Goal: Information Seeking & Learning: Learn about a topic

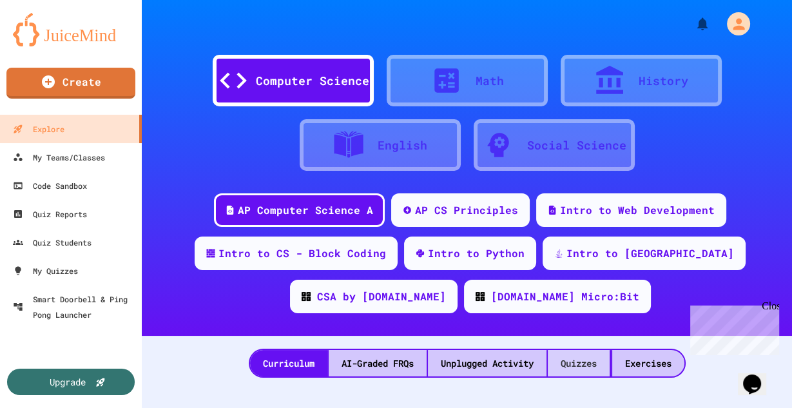
click at [604, 359] on div "Quizzes" at bounding box center [579, 363] width 62 height 26
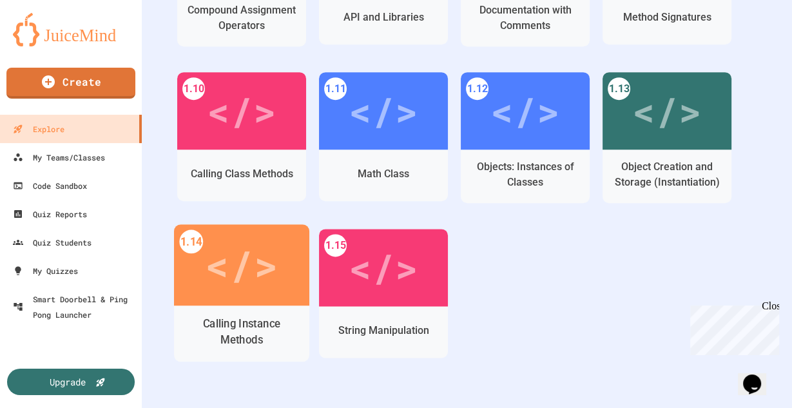
scroll to position [691, 0]
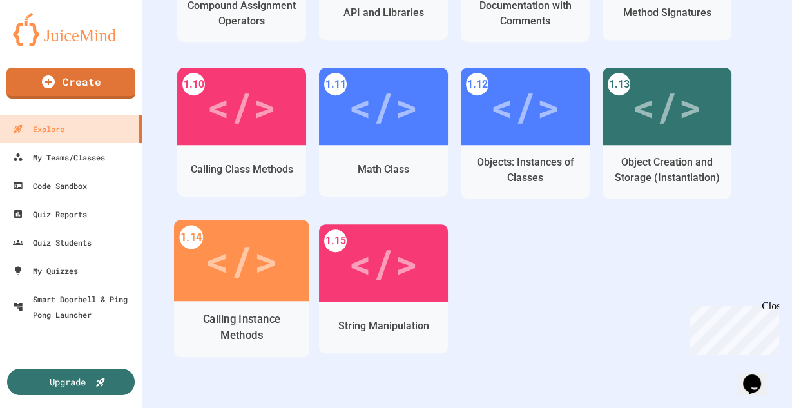
click at [273, 315] on div "Calling Instance Methods" at bounding box center [241, 327] width 115 height 32
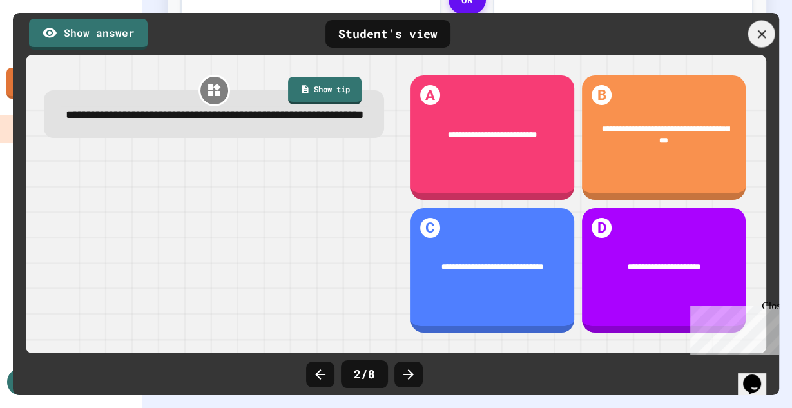
click at [752, 40] on div at bounding box center [761, 34] width 27 height 27
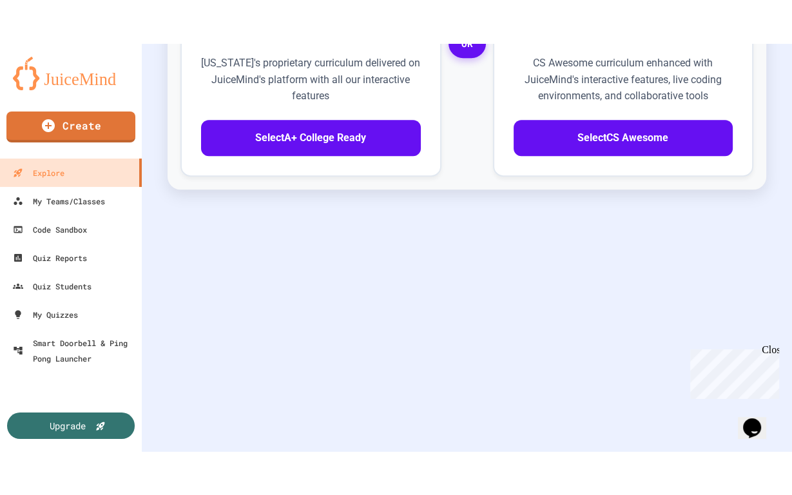
scroll to position [247, 0]
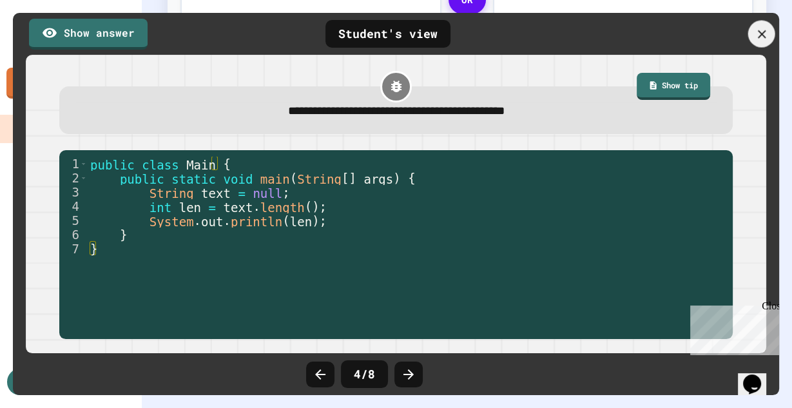
click at [750, 28] on div at bounding box center [761, 34] width 27 height 27
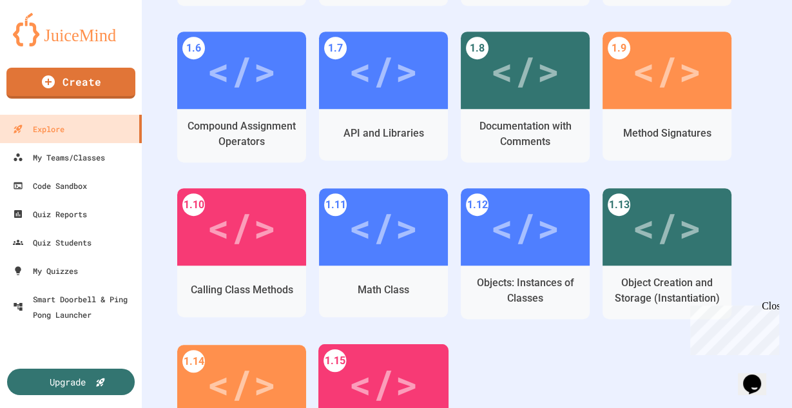
click at [423, 357] on div "</>" at bounding box center [383, 383] width 130 height 78
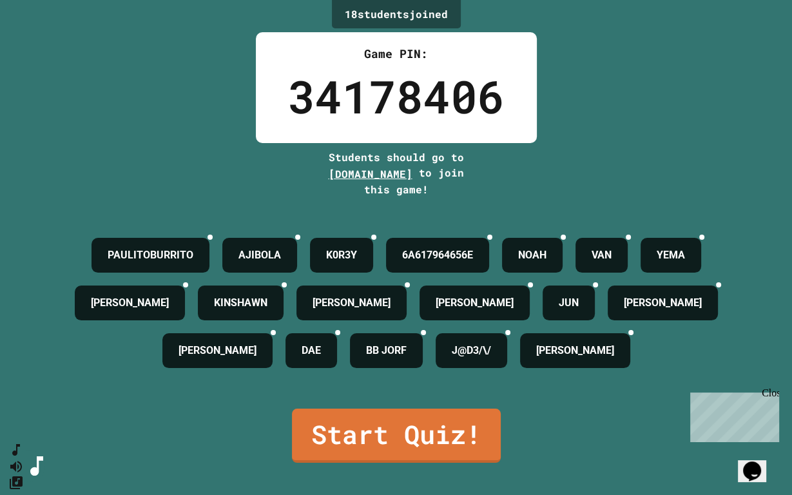
click at [374, 407] on link "Start Quiz!" at bounding box center [396, 435] width 209 height 54
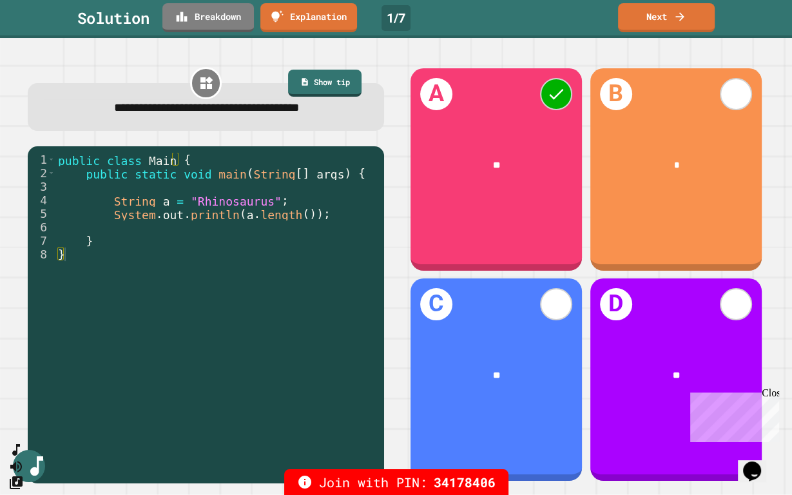
click at [169, 17] on link "Breakdown" at bounding box center [207, 17] width 91 height 29
click at [648, 14] on link "Next" at bounding box center [665, 16] width 95 height 30
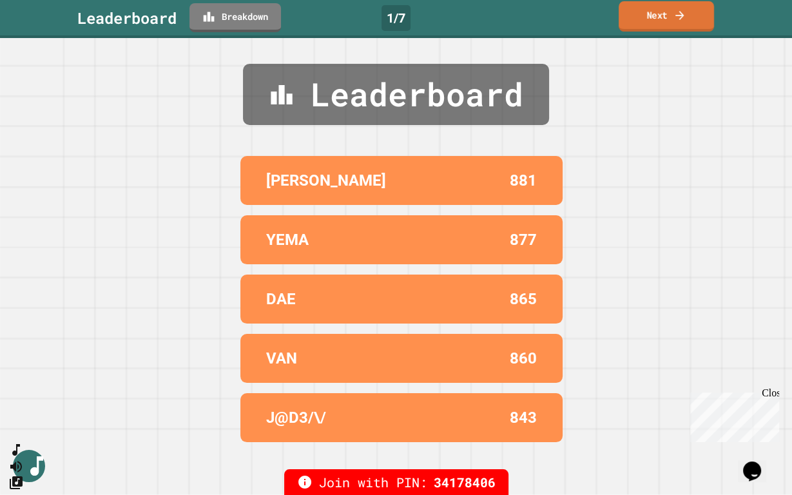
click at [648, 14] on link "Next" at bounding box center [665, 16] width 95 height 30
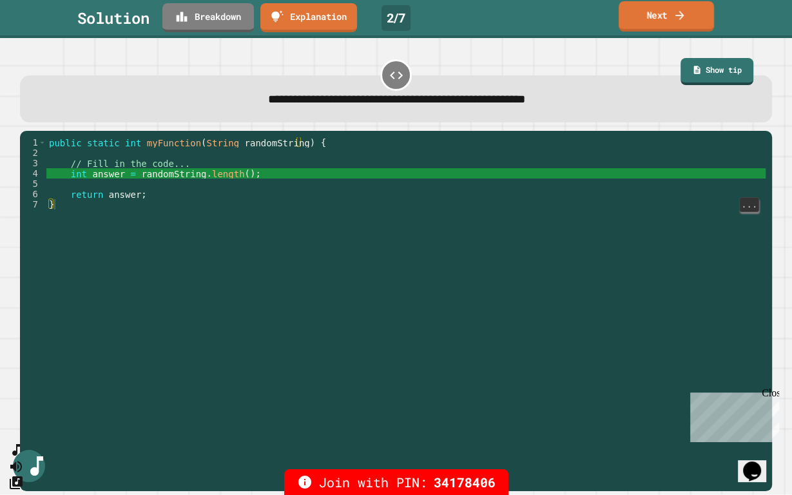
click at [191, 18] on link "Breakdown" at bounding box center [207, 17] width 91 height 29
click at [653, 13] on link "Next" at bounding box center [665, 16] width 95 height 30
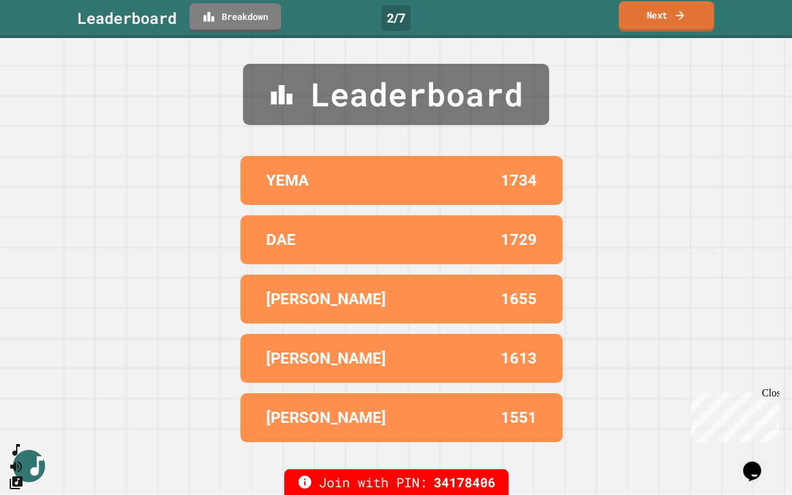
click at [645, 14] on link "Next" at bounding box center [665, 16] width 95 height 30
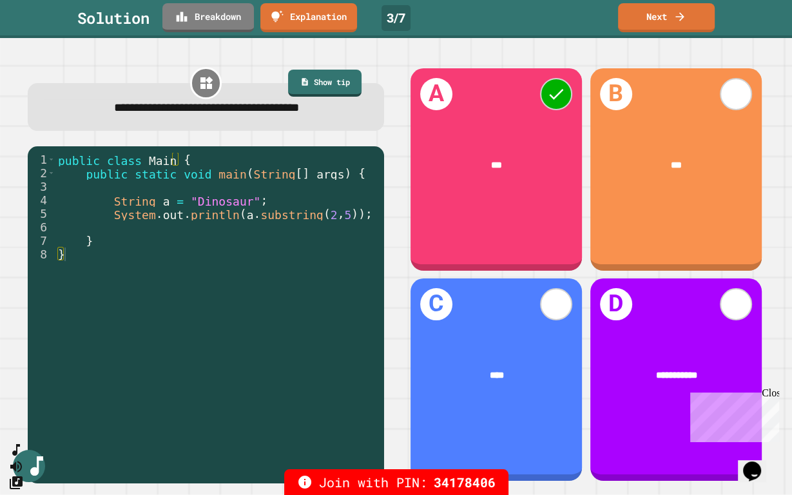
click at [199, 14] on link "Breakdown" at bounding box center [207, 17] width 91 height 29
click at [688, 8] on link "Next" at bounding box center [665, 16] width 95 height 30
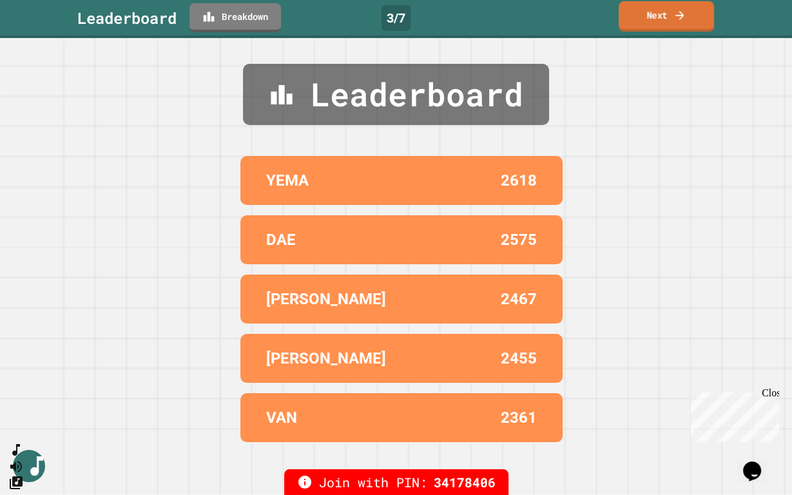
click at [688, 8] on link "Next" at bounding box center [665, 16] width 95 height 30
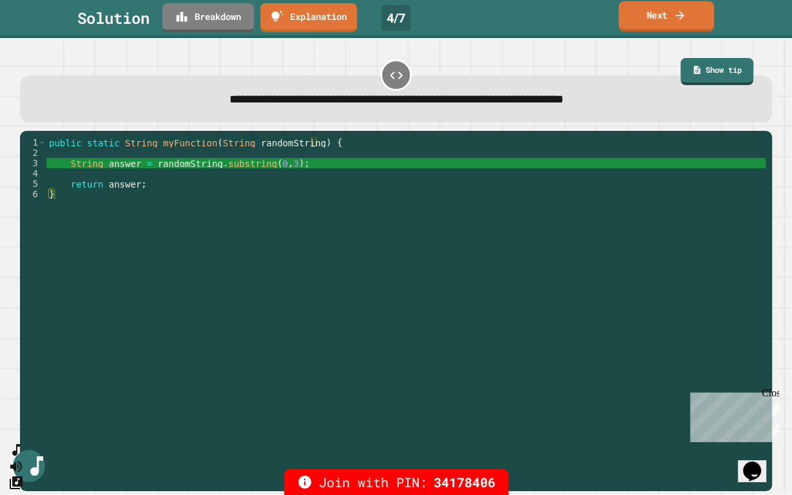
click at [188, 11] on icon at bounding box center [181, 16] width 13 height 13
click at [670, 10] on link "Next" at bounding box center [665, 16] width 95 height 30
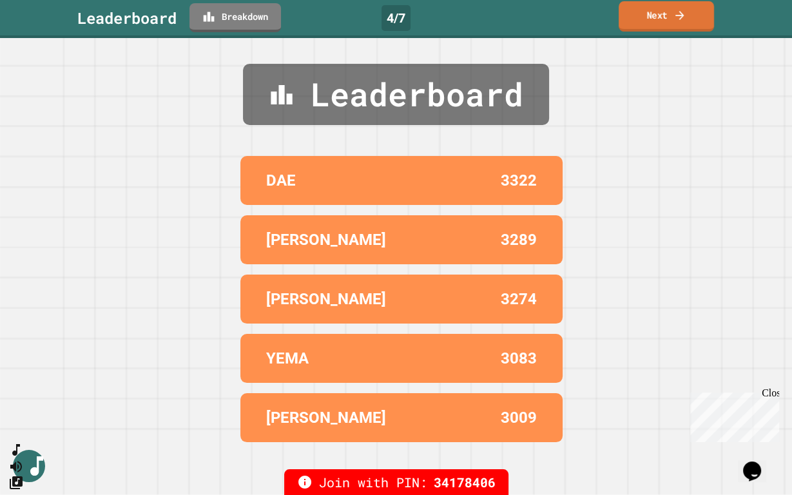
click at [687, 10] on link "Next" at bounding box center [665, 16] width 95 height 30
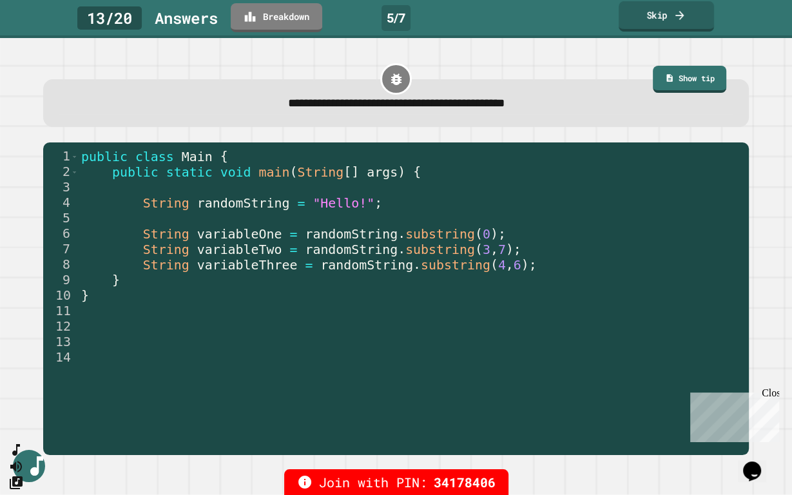
click at [665, 73] on link "Show tip" at bounding box center [689, 79] width 73 height 27
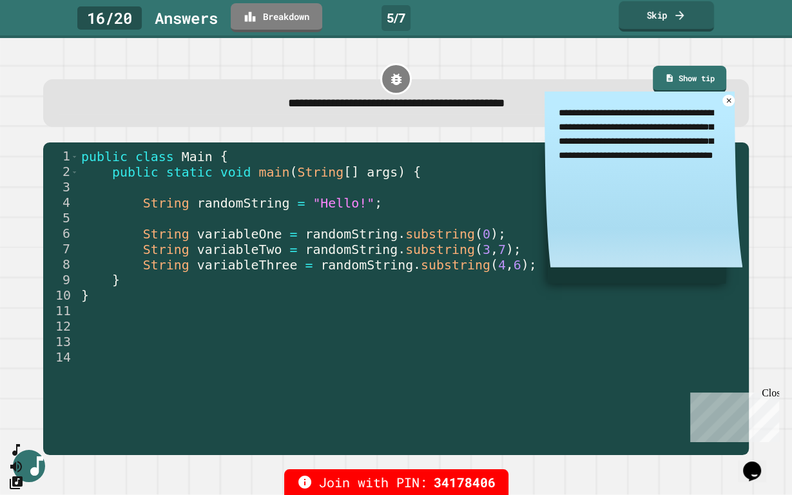
click at [519, 54] on div "**********" at bounding box center [396, 258] width 760 height 408
click at [725, 103] on icon at bounding box center [729, 101] width 8 height 8
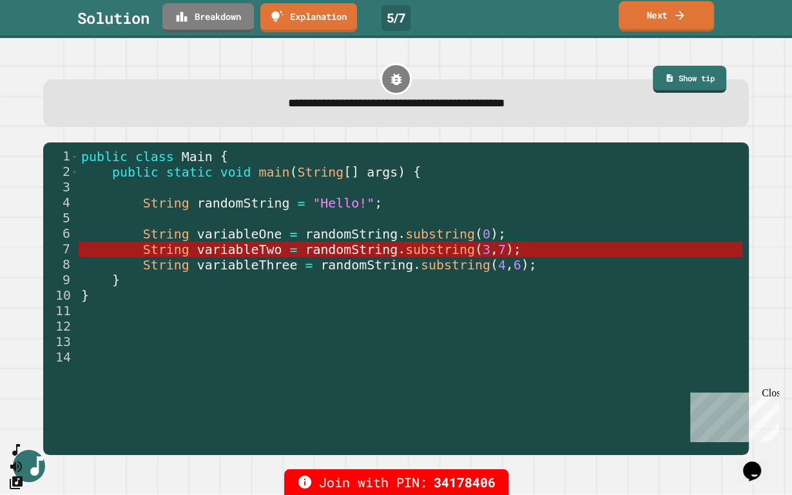
click at [180, 10] on icon at bounding box center [181, 16] width 13 height 13
click at [647, 17] on link "Next" at bounding box center [665, 16] width 95 height 30
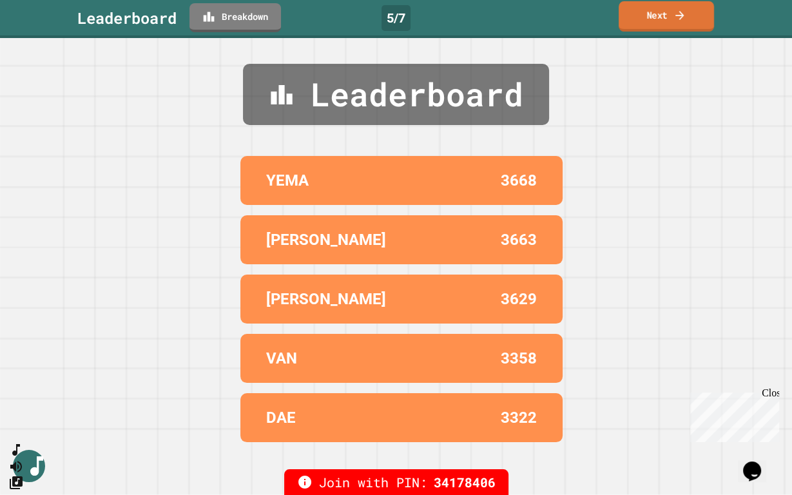
click at [666, 19] on link "Next" at bounding box center [665, 16] width 95 height 30
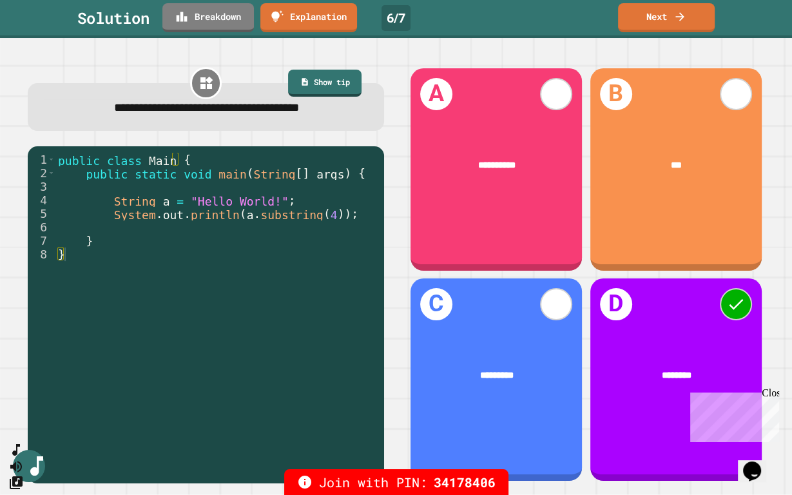
click at [171, 24] on link "Breakdown" at bounding box center [207, 17] width 91 height 29
click at [641, 19] on link "Next" at bounding box center [666, 17] width 97 height 29
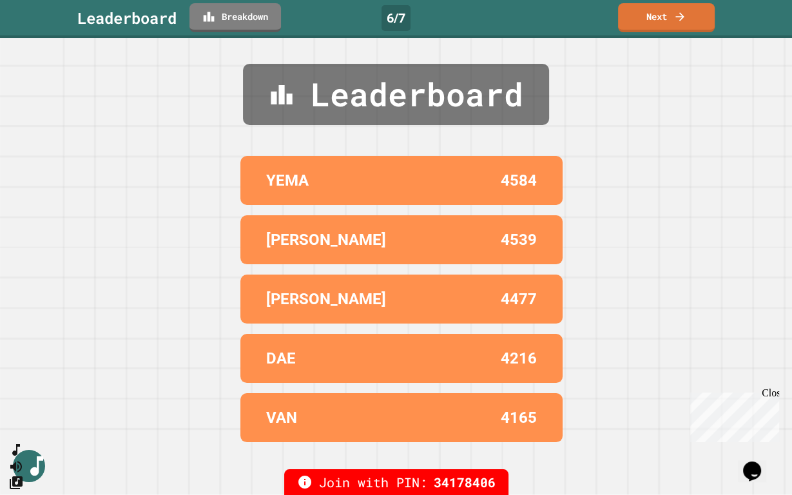
click at [649, 27] on link "Next" at bounding box center [666, 17] width 97 height 29
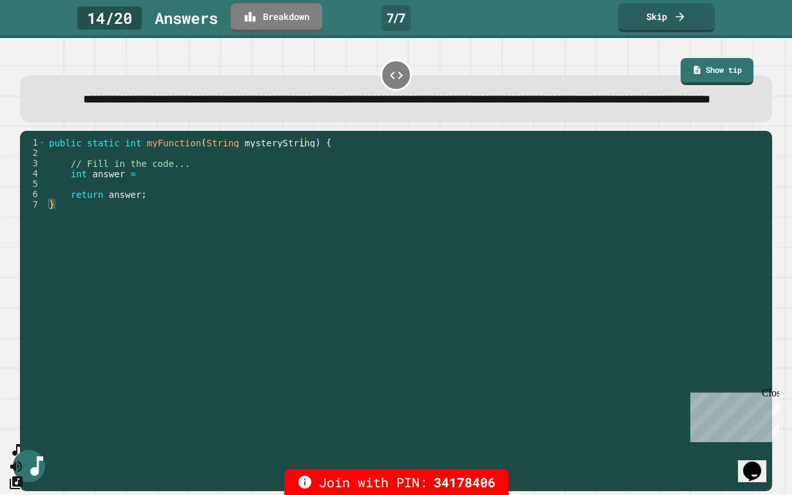
click at [680, 79] on link "Show tip" at bounding box center [716, 71] width 73 height 27
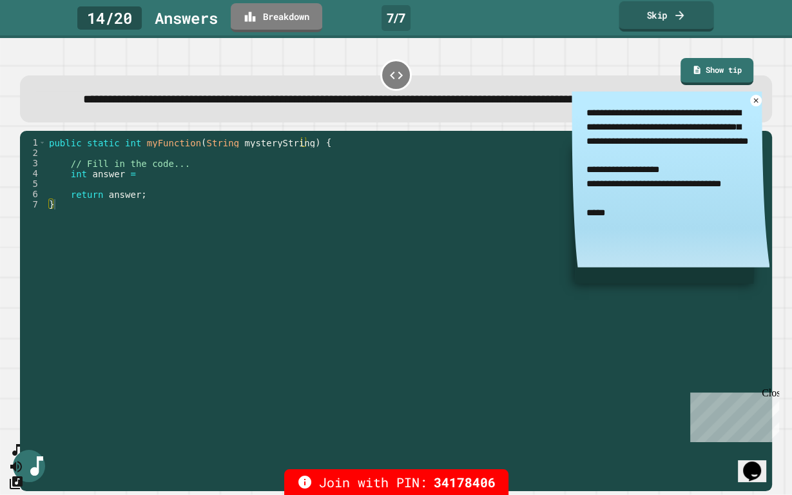
click at [476, 191] on div "public static int myFunction ( String mysteryString ) { // Fill in the code... …" at bounding box center [406, 297] width 720 height 320
click at [752, 104] on icon at bounding box center [756, 101] width 8 height 8
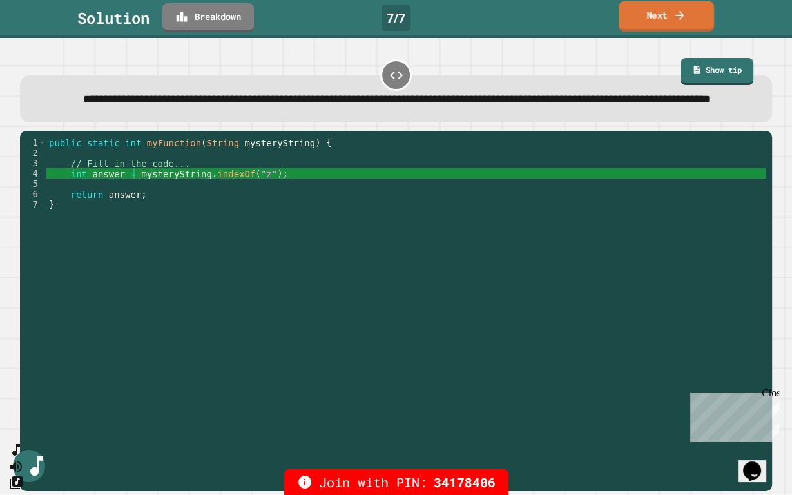
click at [185, 16] on icon at bounding box center [182, 17] width 11 height 10
click at [632, 30] on link "Next" at bounding box center [665, 16] width 95 height 30
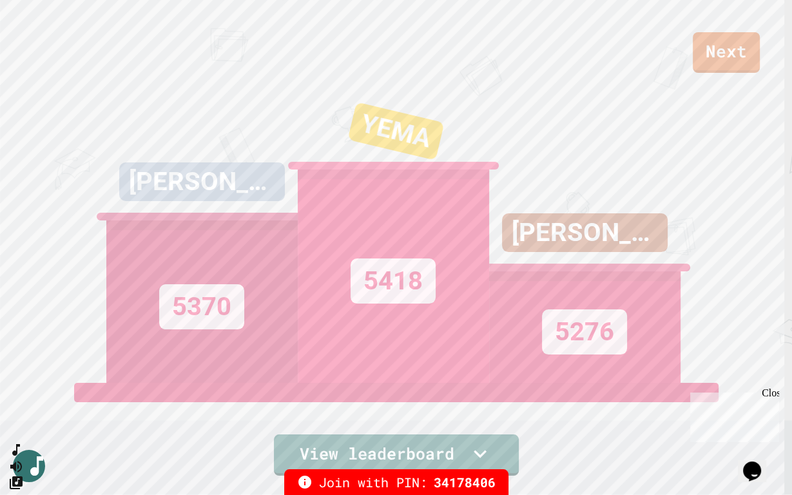
click at [729, 59] on link "Next" at bounding box center [725, 52] width 67 height 41
